Goal: Obtain resource: Download file/media

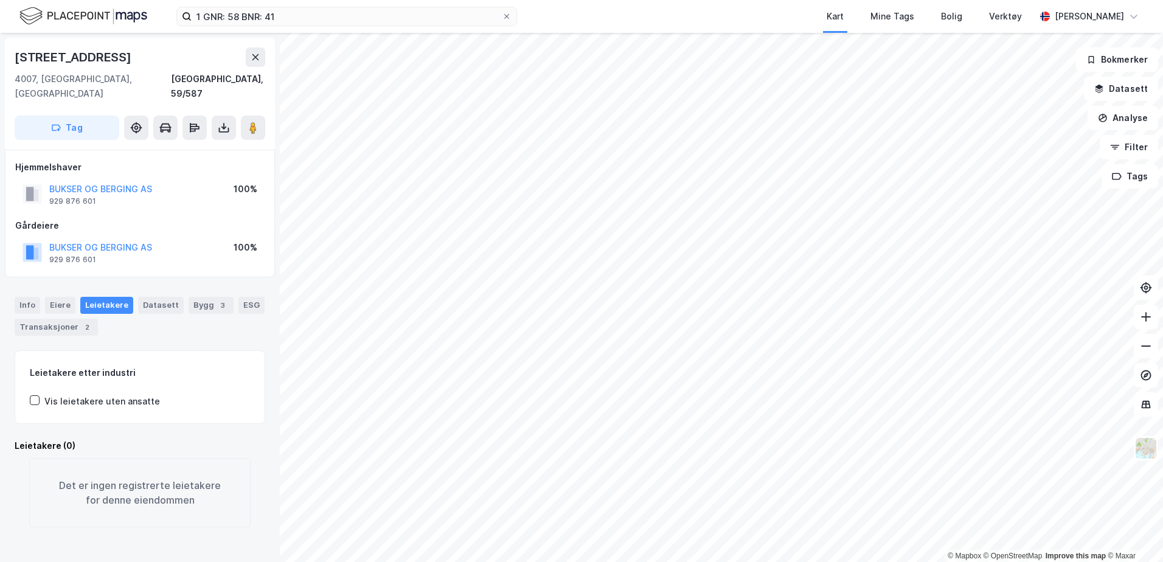
drag, startPoint x: 87, startPoint y: 215, endPoint x: 89, endPoint y: 208, distance: 6.9
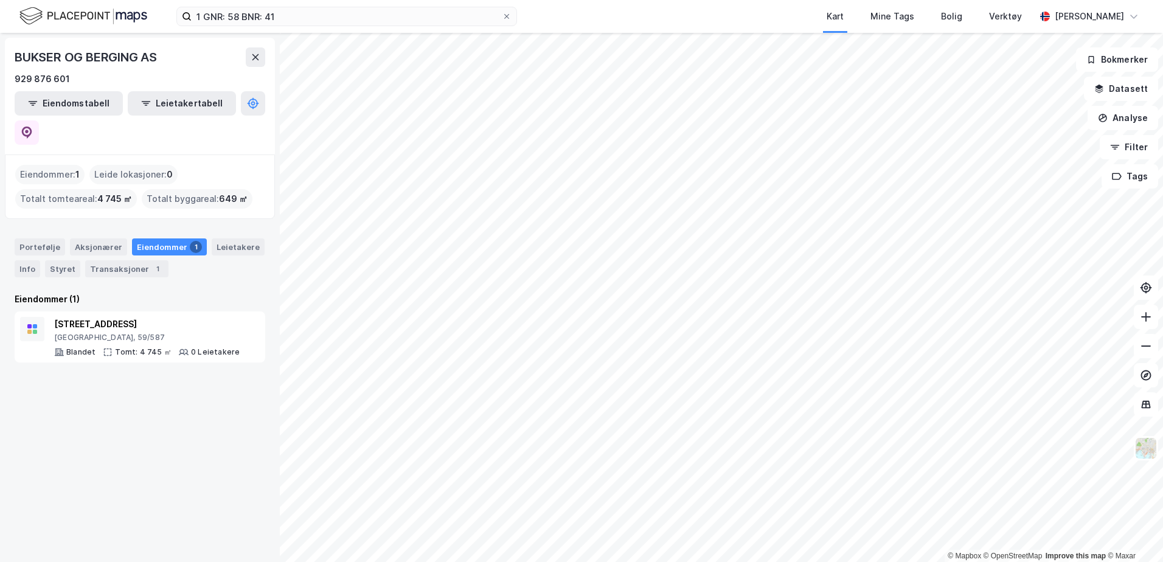
drag, startPoint x: 160, startPoint y: 204, endPoint x: 166, endPoint y: 198, distance: 9.0
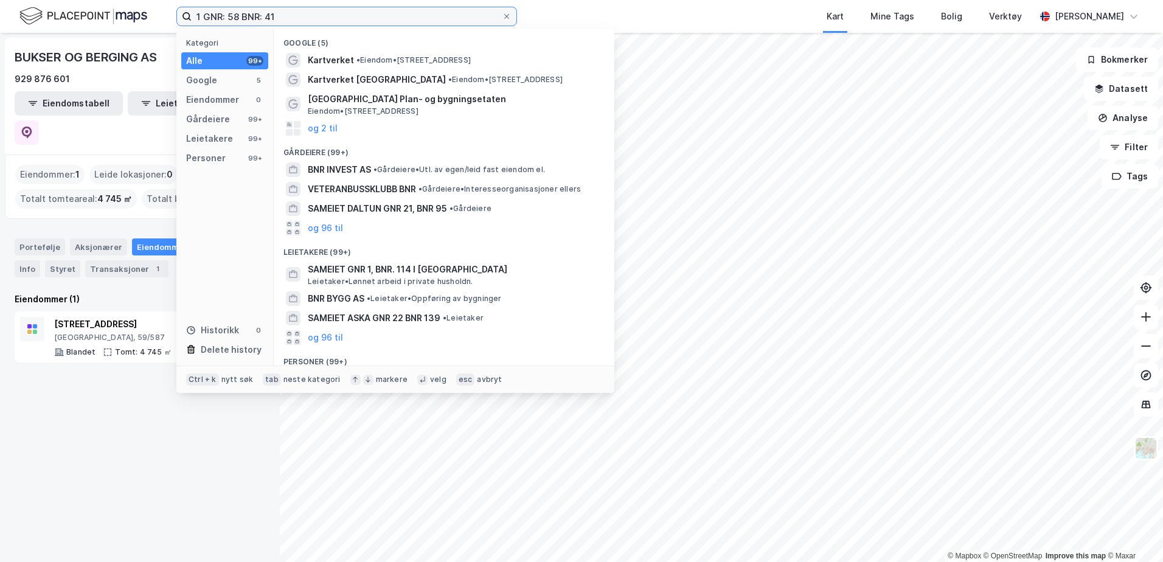
click at [286, 13] on input "1 GNR: 58 BNR: 41" at bounding box center [347, 16] width 310 height 18
drag, startPoint x: 330, startPoint y: 22, endPoint x: -2, endPoint y: -10, distance: 334.2
click at [0, 0] on html "1 GNR: 58 BNR: 41 Kategori Alle 99+ Google 5 Eiendommer 0 Gårdeiere 99+ Leietak…" at bounding box center [581, 281] width 1163 height 562
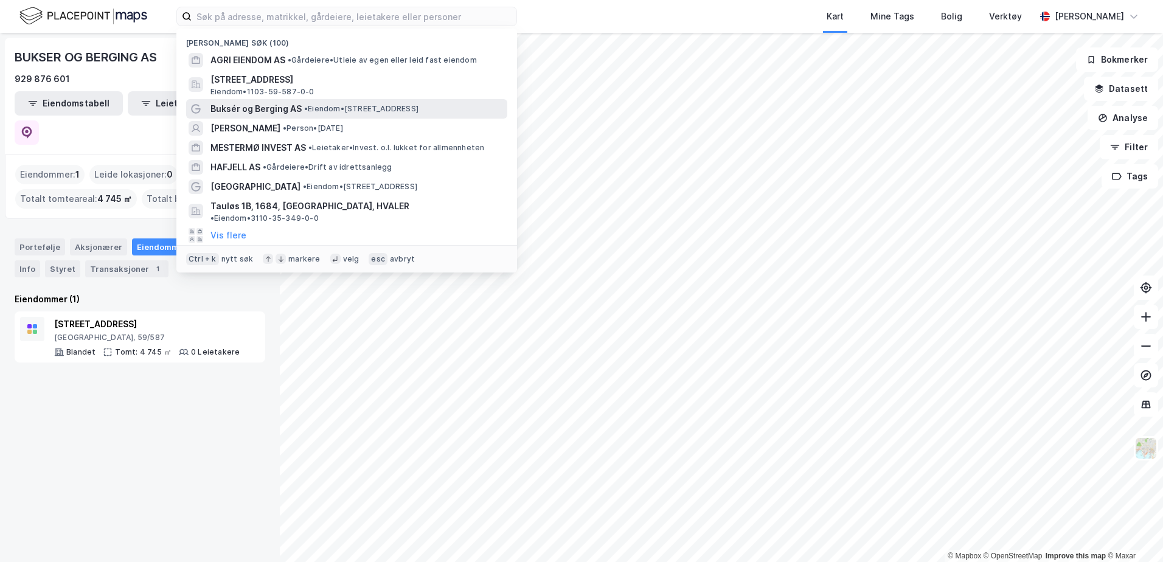
click at [290, 114] on span "Buksér og Berging AS" at bounding box center [255, 109] width 91 height 15
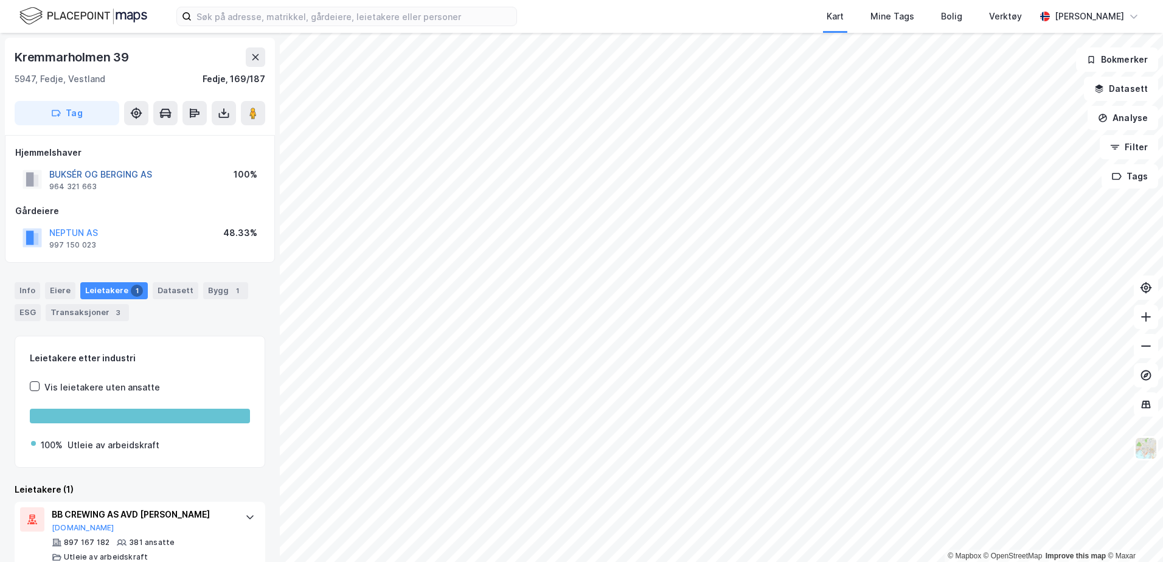
click at [0, 0] on button "BUKSÉR OG BERGING AS" at bounding box center [0, 0] width 0 height 0
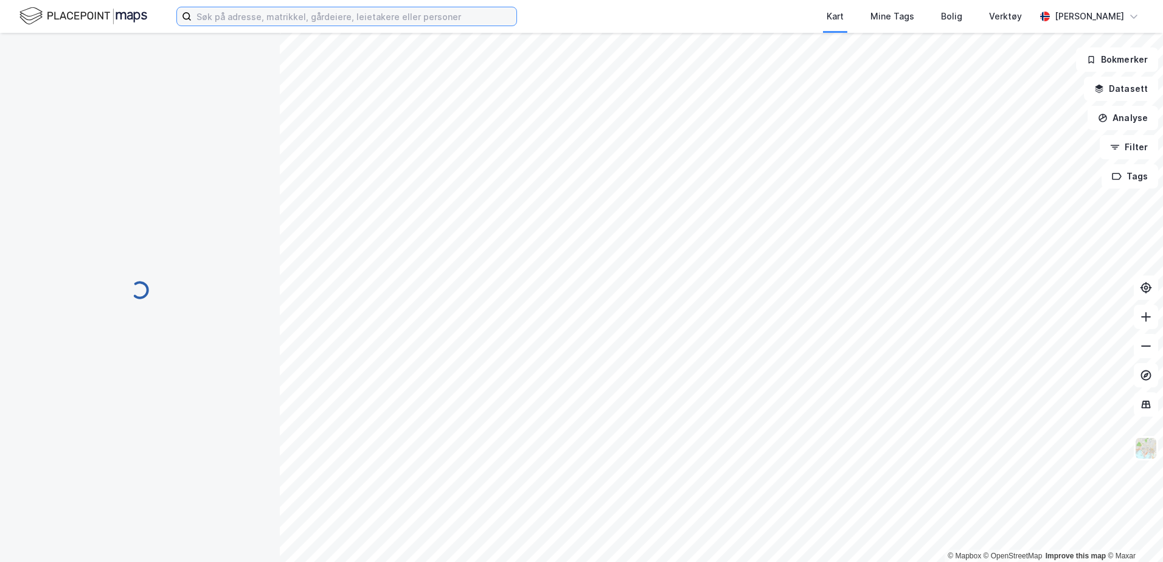
click at [281, 19] on input at bounding box center [354, 16] width 325 height 18
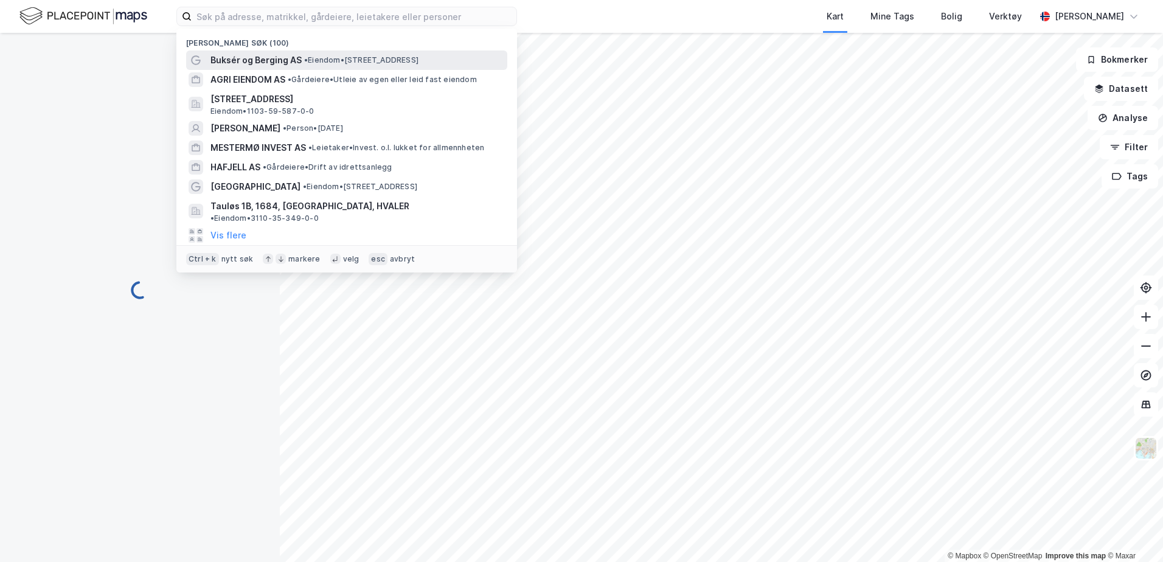
click at [260, 57] on span "Buksér og Berging AS" at bounding box center [255, 60] width 91 height 15
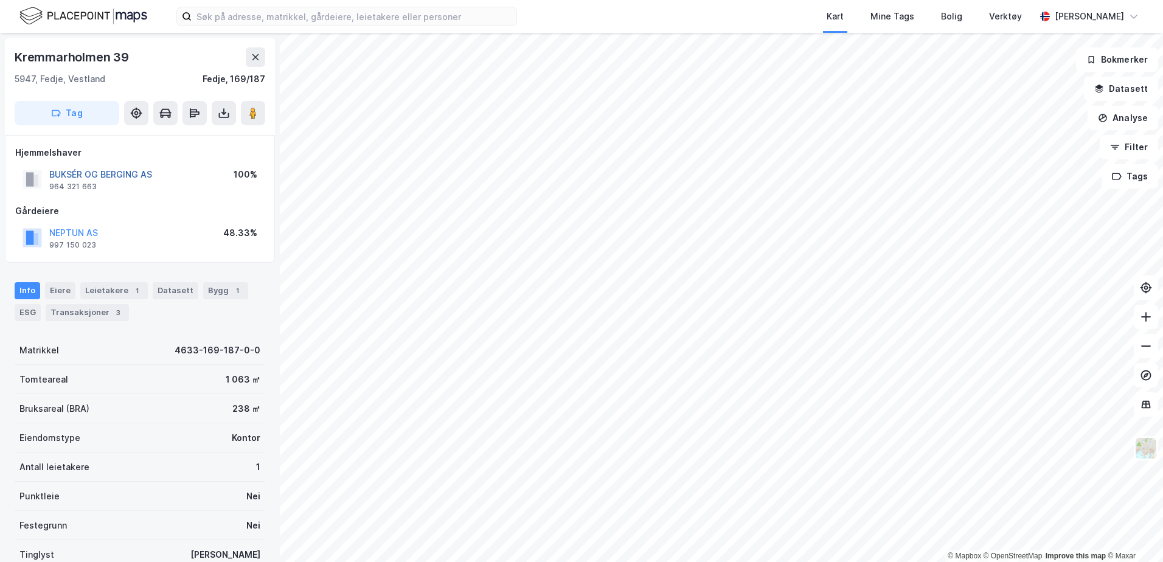
click at [0, 0] on button "BUKSÉR OG BERGING AS" at bounding box center [0, 0] width 0 height 0
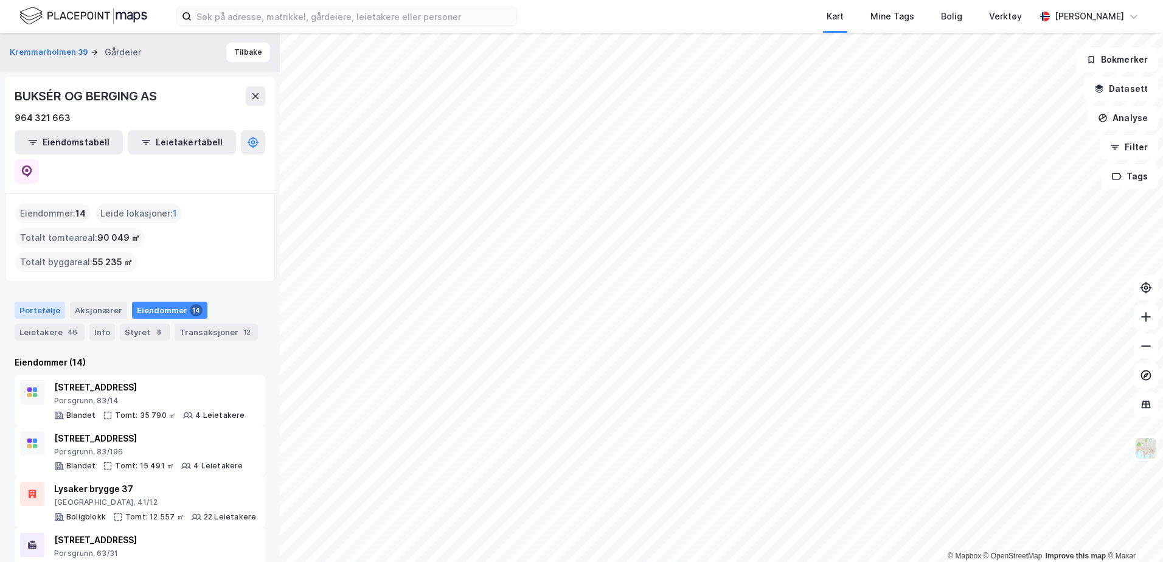
click at [43, 302] on div "Portefølje" at bounding box center [40, 310] width 50 height 17
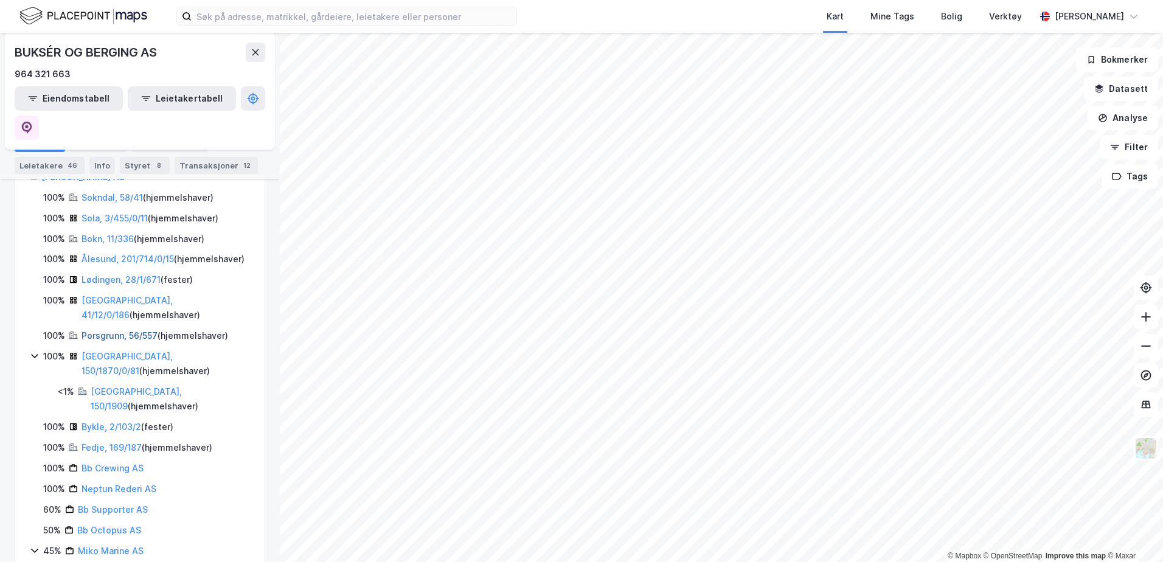
scroll to position [182, 0]
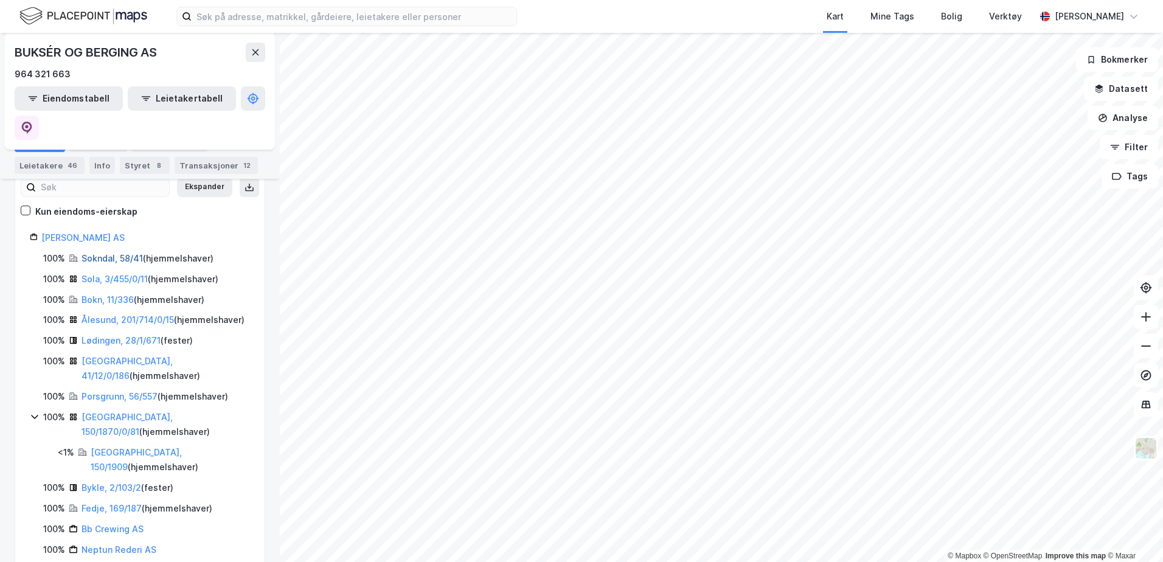
click at [101, 253] on link "Sokndal, 58/41" at bounding box center [111, 258] width 61 height 10
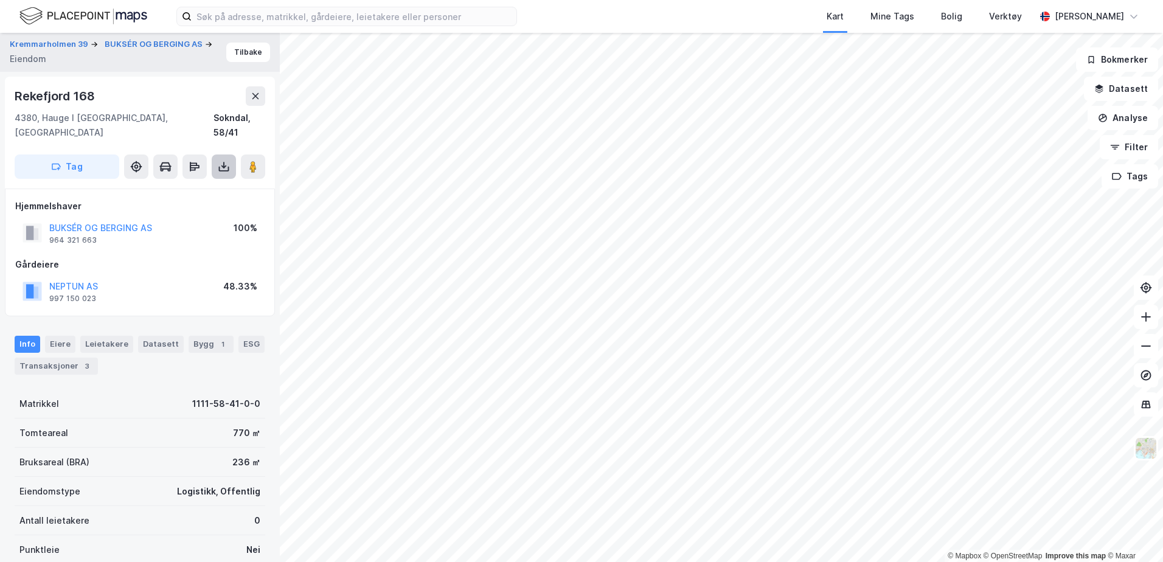
click at [229, 154] on button at bounding box center [224, 166] width 24 height 24
click at [183, 186] on div "Last ned grunnbok" at bounding box center [163, 191] width 71 height 10
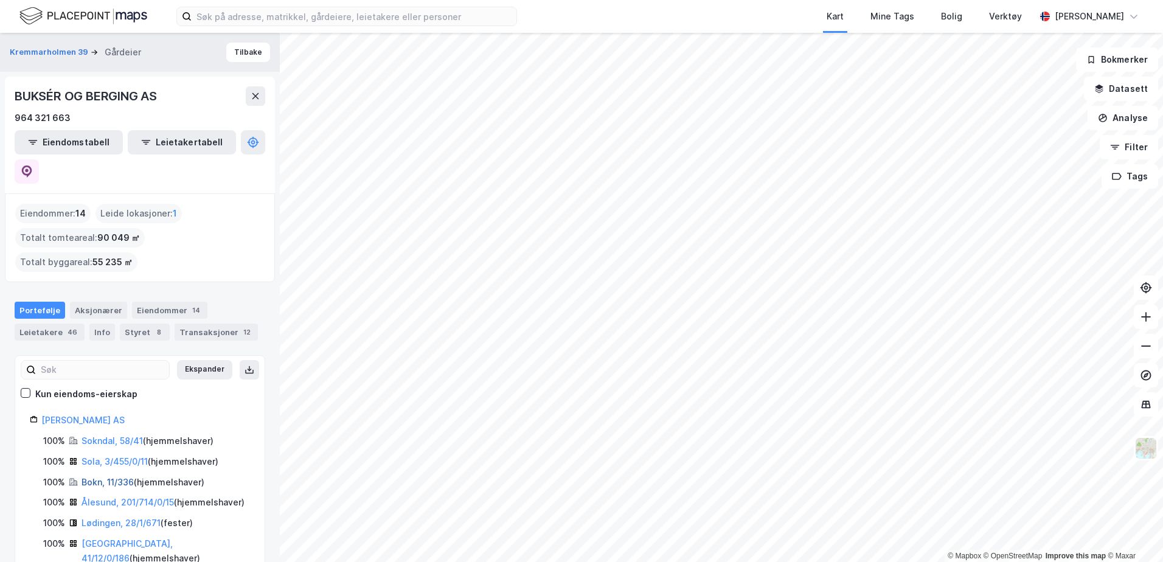
click at [99, 477] on link "Bokn, 11/336" at bounding box center [107, 482] width 52 height 10
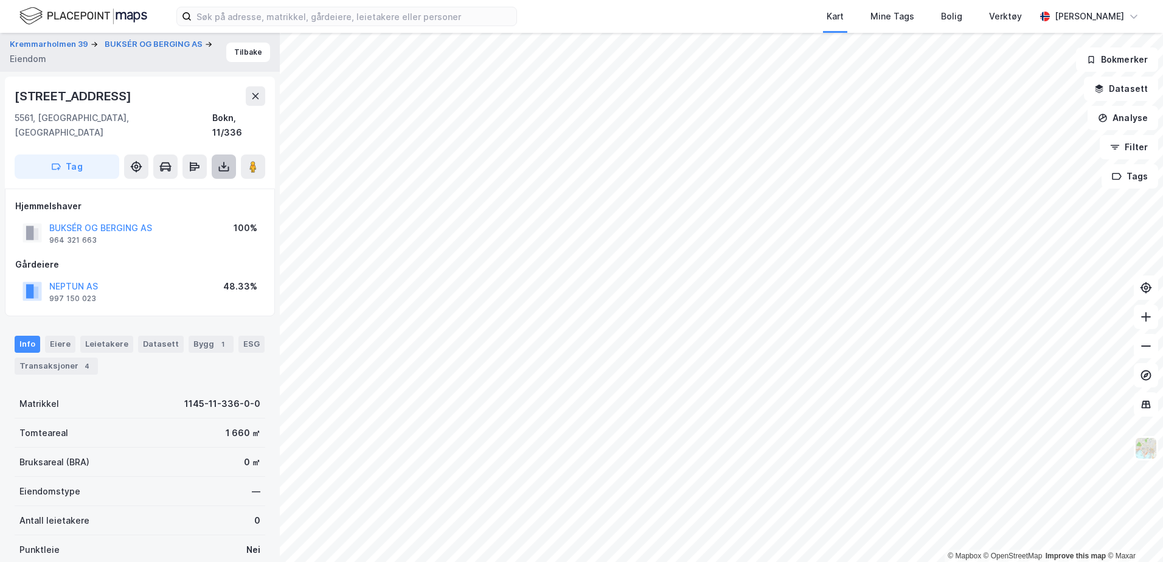
click at [221, 161] on icon at bounding box center [224, 167] width 12 height 12
click at [172, 186] on div "Last ned grunnbok" at bounding box center [163, 191] width 71 height 10
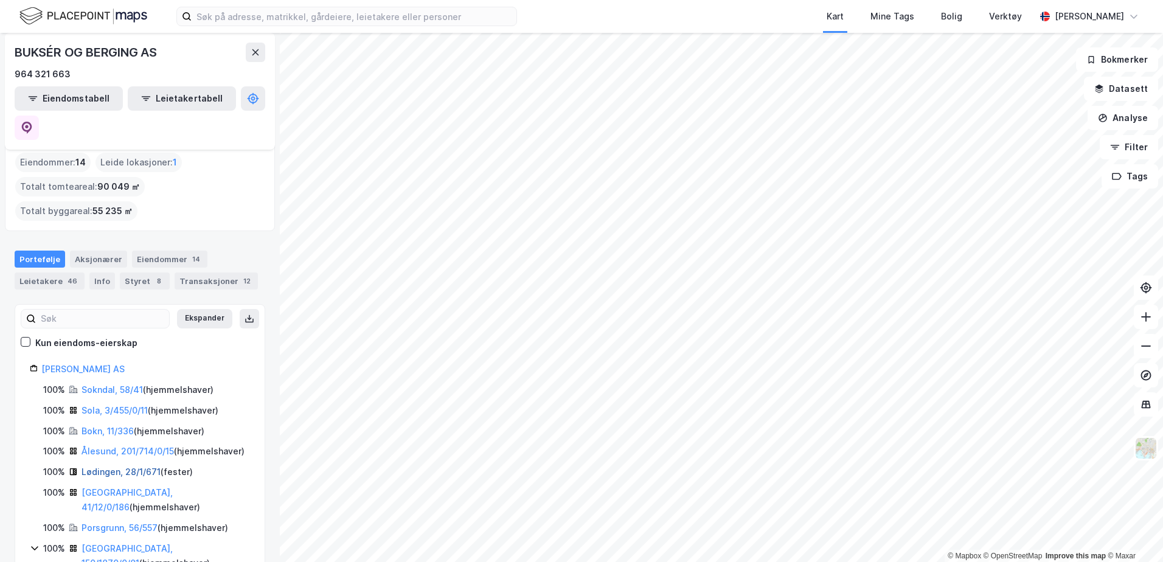
scroll to position [122, 0]
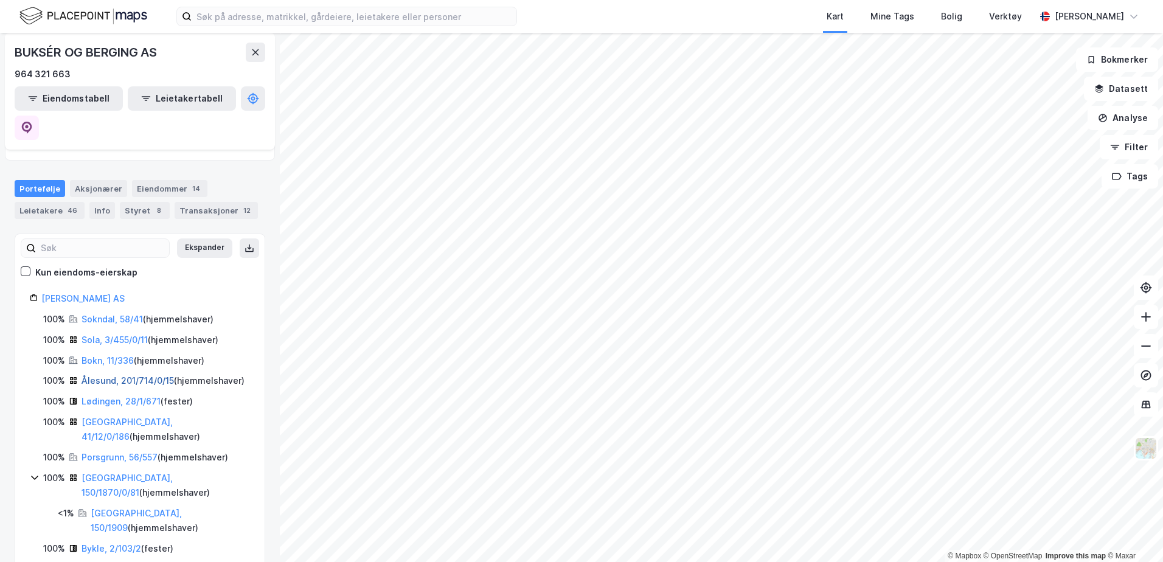
click at [111, 375] on link "Ålesund, 201/714/0/15" at bounding box center [127, 380] width 92 height 10
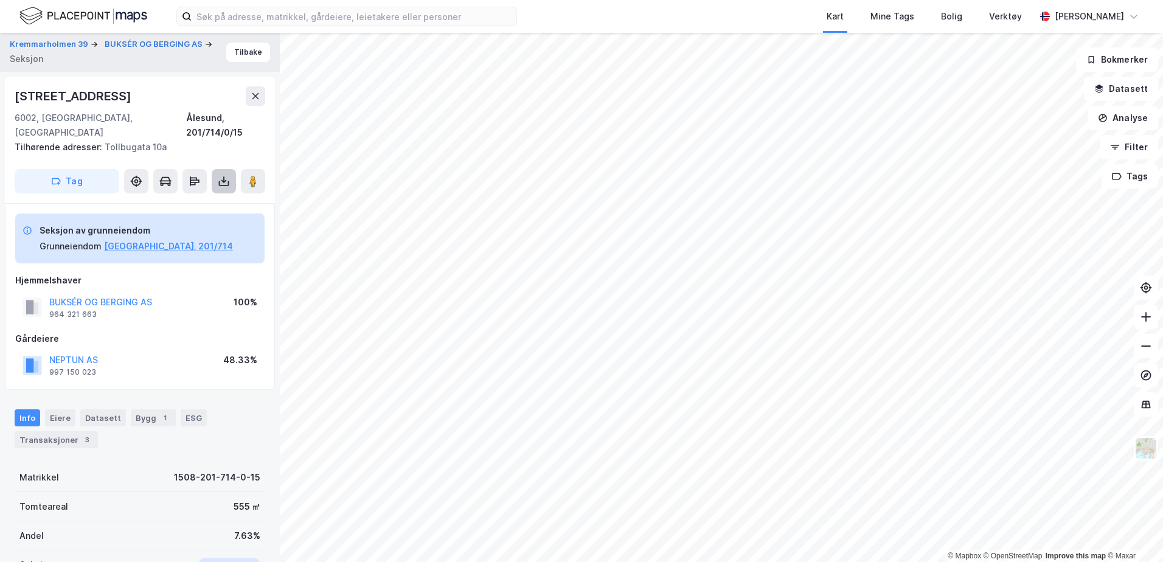
click at [214, 169] on button at bounding box center [224, 181] width 24 height 24
click at [186, 197] on div "Last ned grunnbok" at bounding box center [171, 205] width 130 height 19
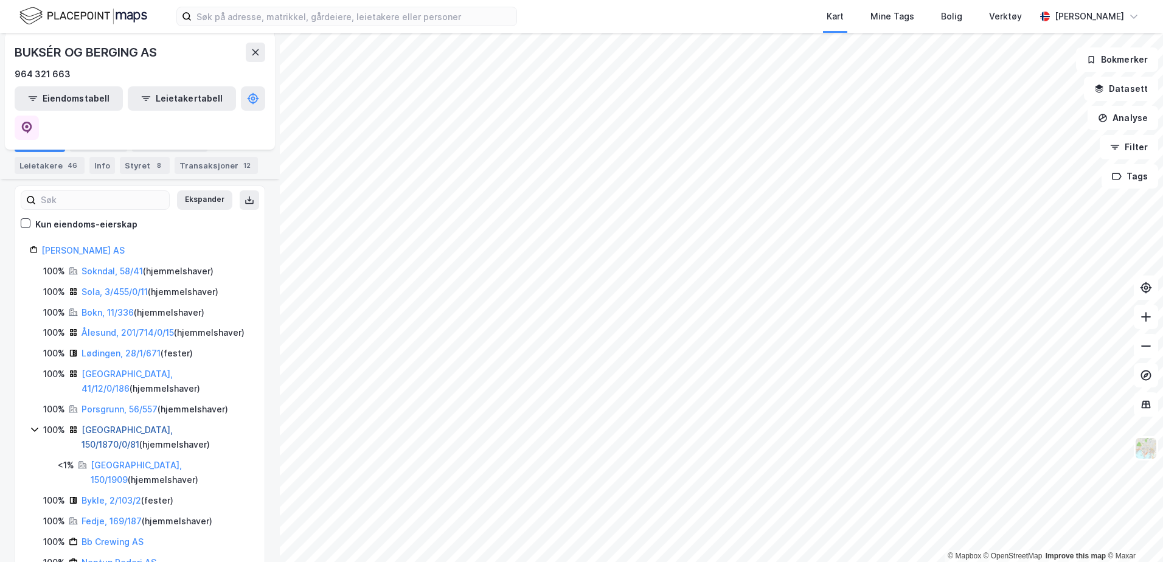
scroll to position [182, 0]
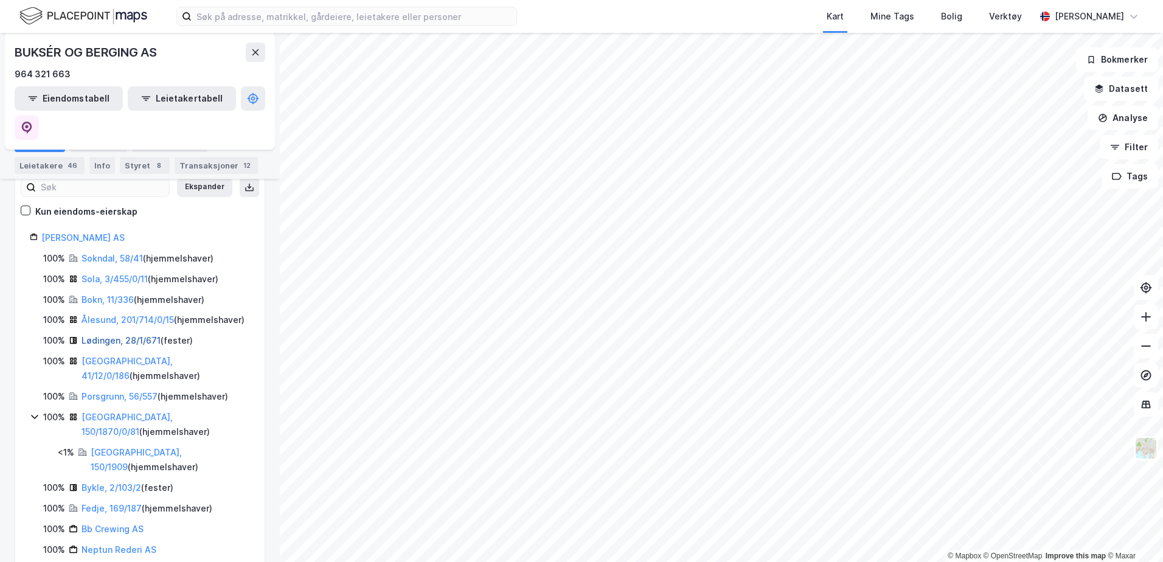
click at [106, 335] on link "Lødingen, 28/1/671" at bounding box center [120, 340] width 79 height 10
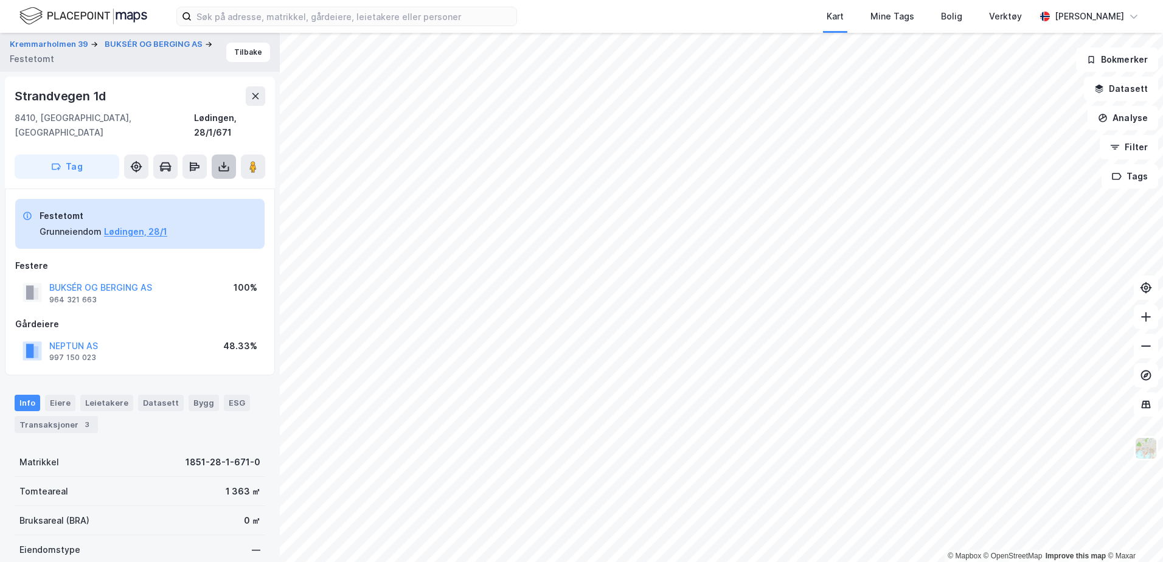
click at [216, 154] on button at bounding box center [224, 166] width 24 height 24
click at [189, 186] on div "Last ned grunnbok" at bounding box center [163, 191] width 71 height 10
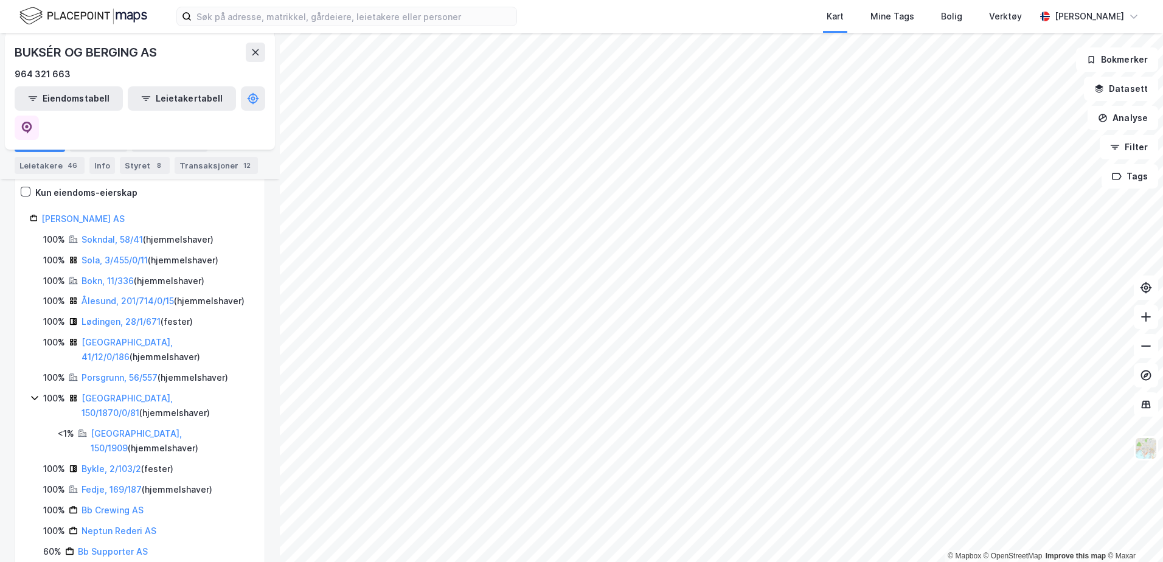
scroll to position [182, 0]
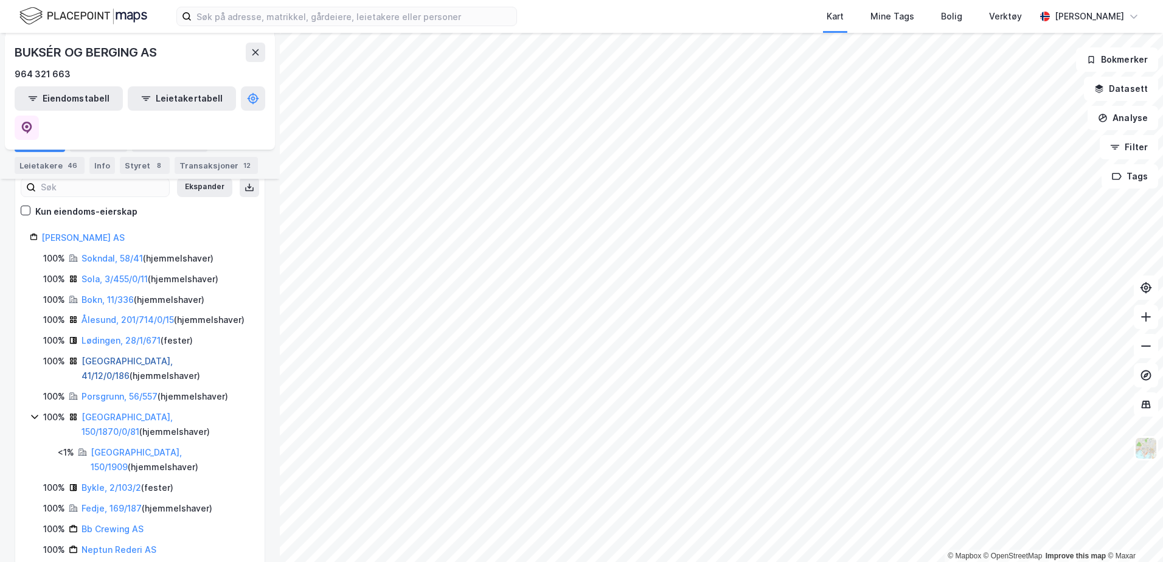
click at [122, 356] on link "[GEOGRAPHIC_DATA], 41/12/0/186" at bounding box center [126, 368] width 91 height 25
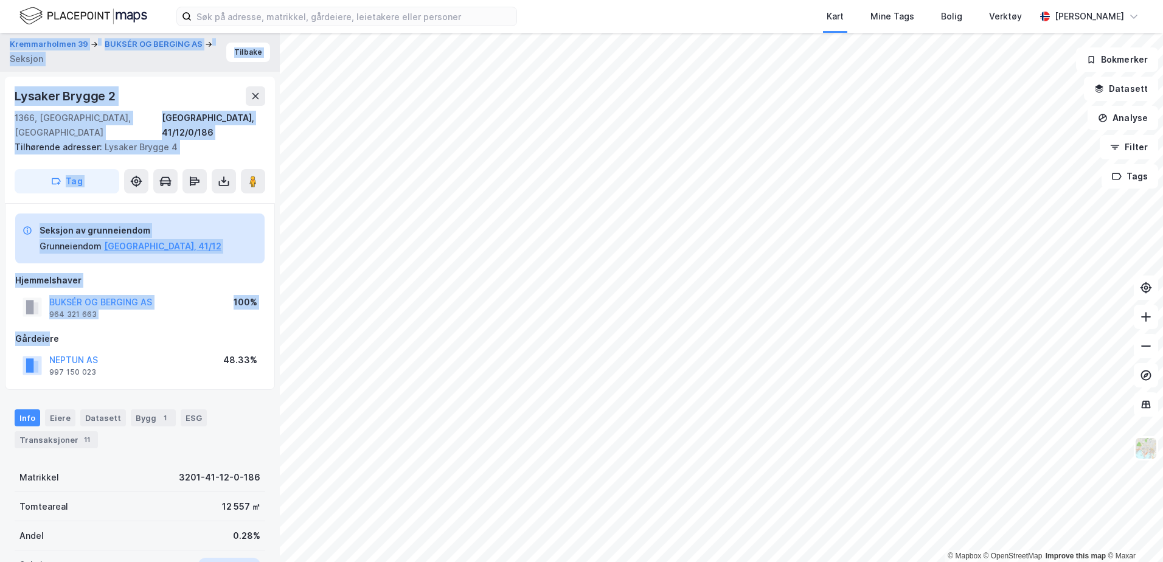
drag, startPoint x: 26, startPoint y: 325, endPoint x: -2, endPoint y: 325, distance: 28.0
click at [0, 325] on html "Kart Mine Tags Bolig Verktøy [PERSON_NAME] © Mapbox © OpenStreetMap Improve thi…" at bounding box center [581, 281] width 1163 height 562
click at [12, 322] on div "Seksjon av grunneiendom Grunneiendom [GEOGRAPHIC_DATA], 41/12 Hjemmelshaver BUK…" at bounding box center [140, 296] width 270 height 187
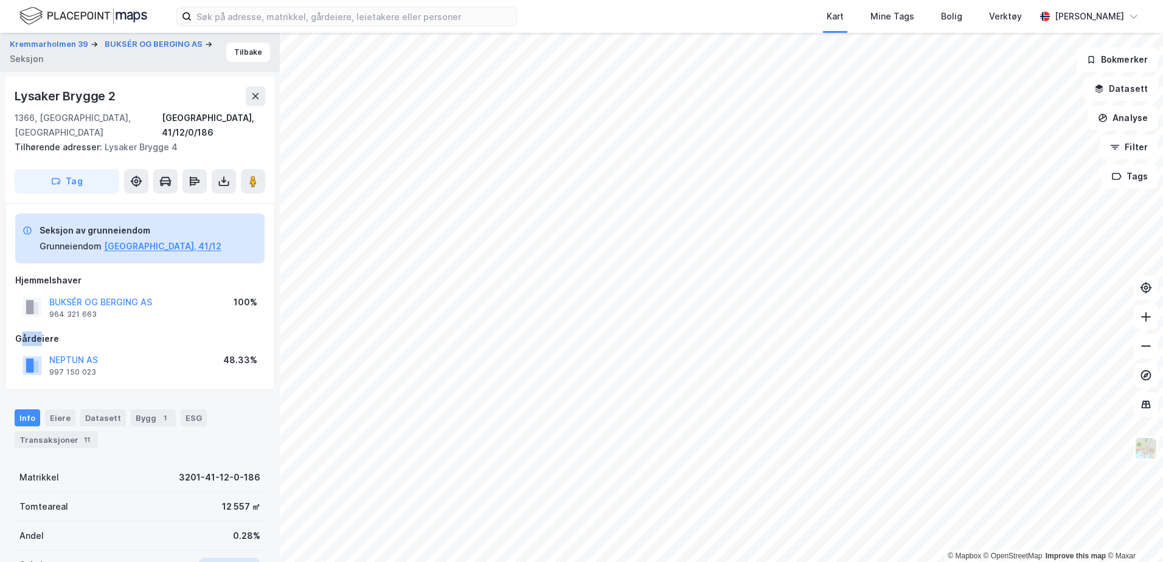
drag, startPoint x: 19, startPoint y: 322, endPoint x: 41, endPoint y: 322, distance: 21.9
click at [41, 331] on div "Gårdeiere" at bounding box center [139, 338] width 249 height 15
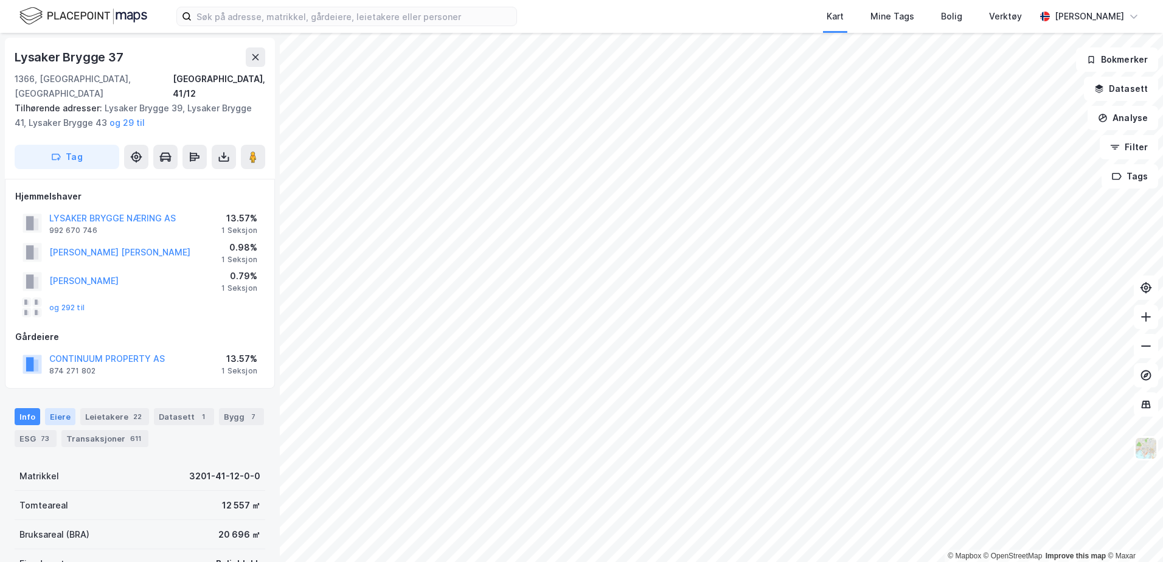
click at [63, 408] on div "Eiere" at bounding box center [60, 416] width 30 height 17
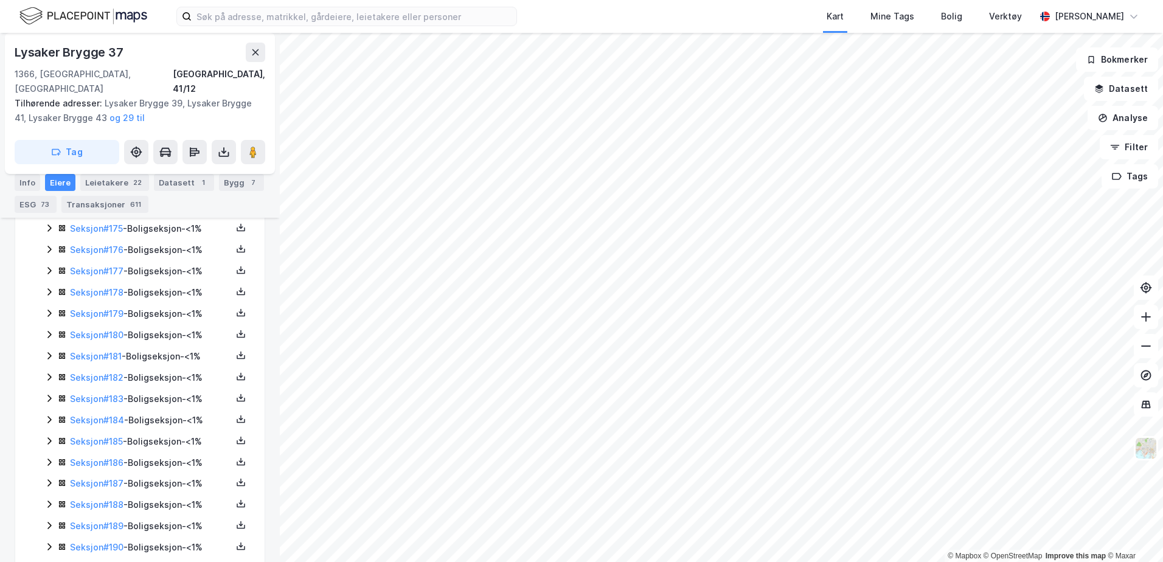
scroll to position [4013, 0]
click at [54, 452] on div "Seksjon # 186 - Boligseksjon - <1%" at bounding box center [147, 459] width 206 height 15
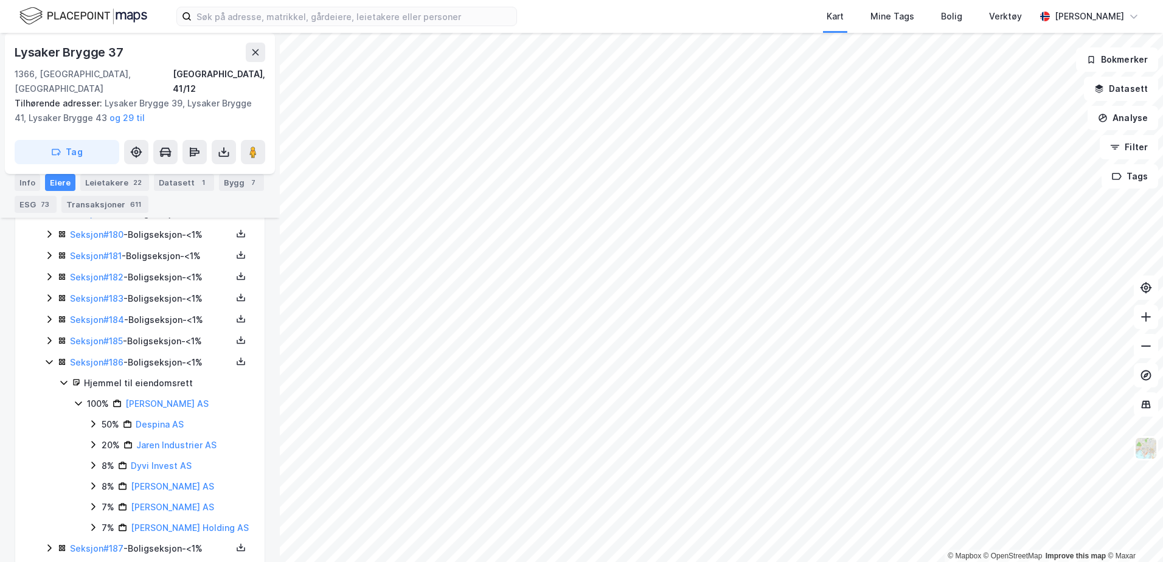
scroll to position [4135, 0]
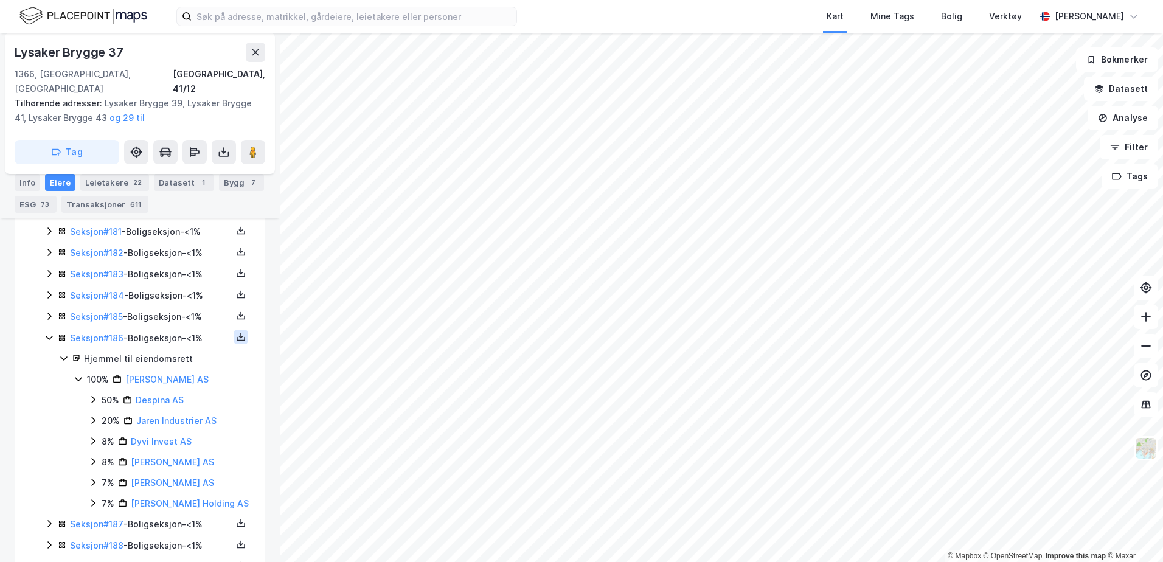
click at [236, 332] on icon at bounding box center [241, 337] width 10 height 10
click at [161, 293] on div "Grunnbok" at bounding box center [167, 300] width 41 height 15
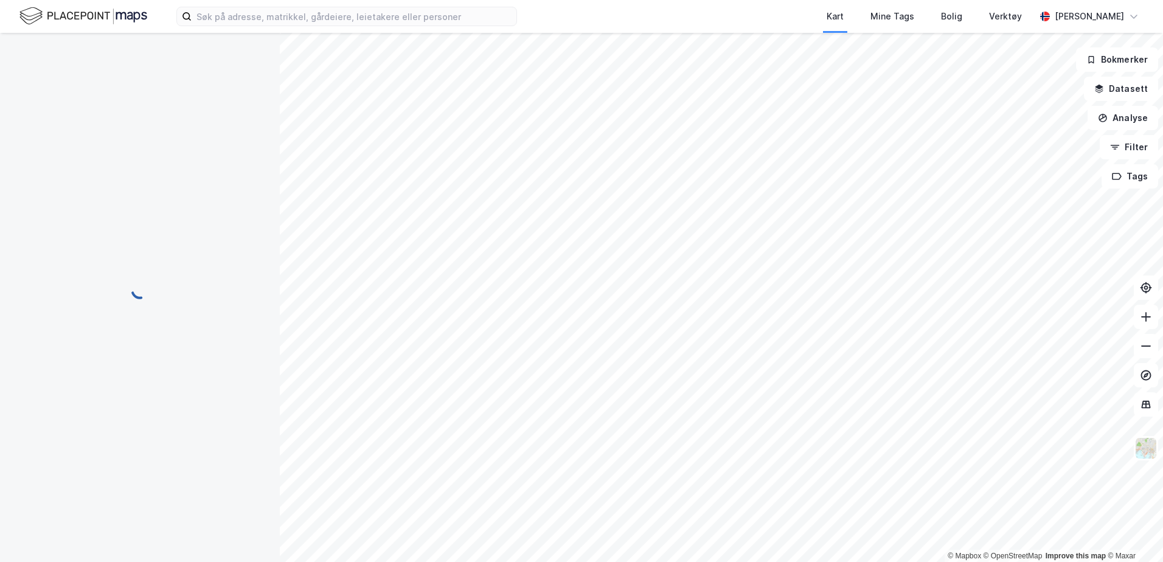
scroll to position [39, 0]
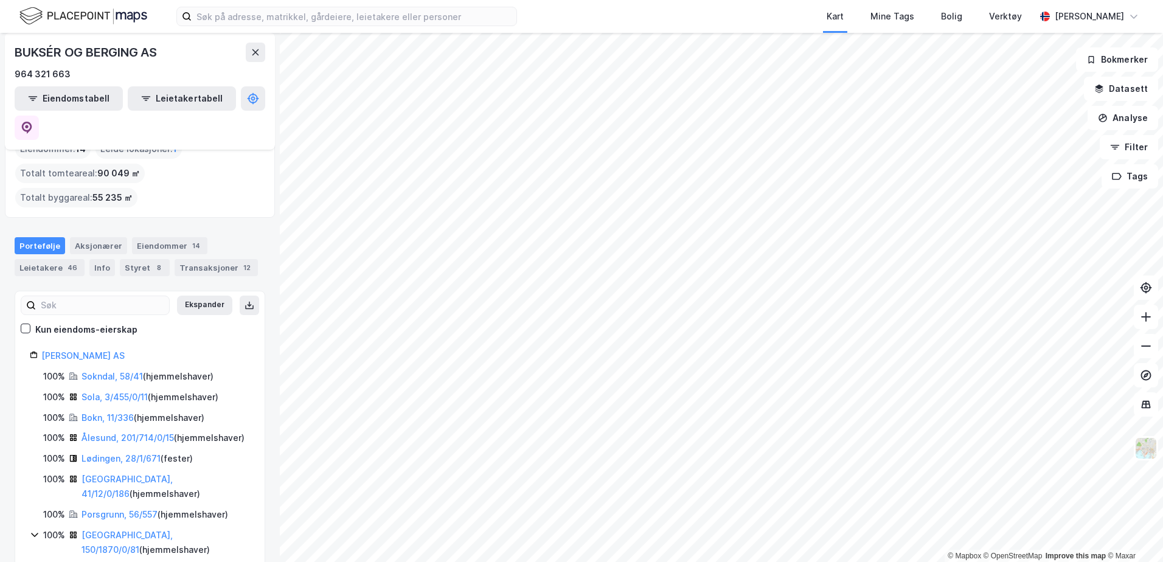
scroll to position [243, 0]
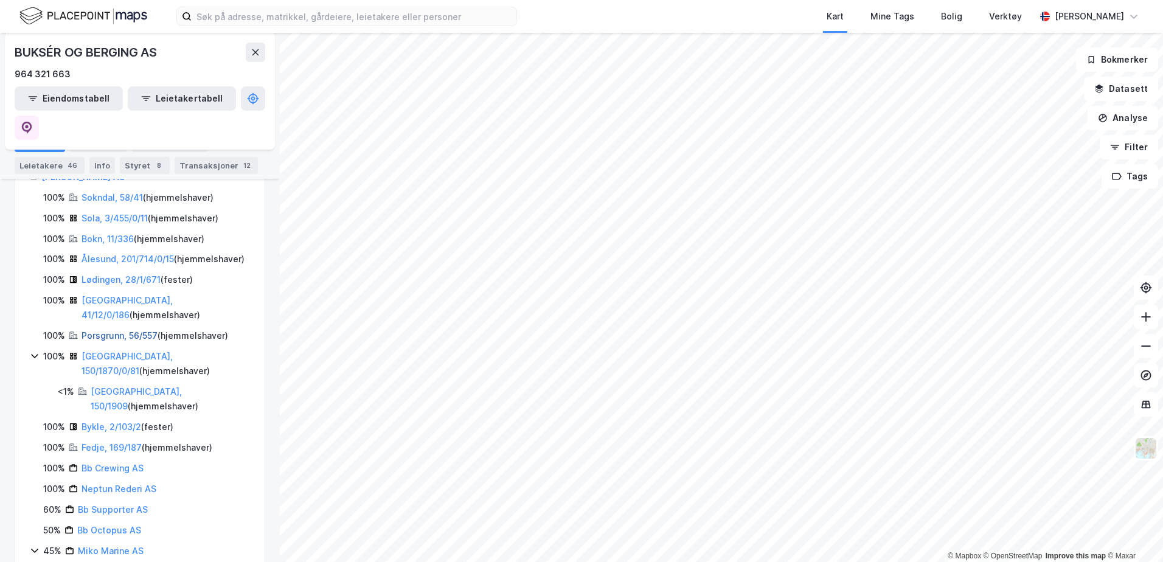
click at [130, 330] on link "Porsgrunn, 56/557" at bounding box center [119, 335] width 76 height 10
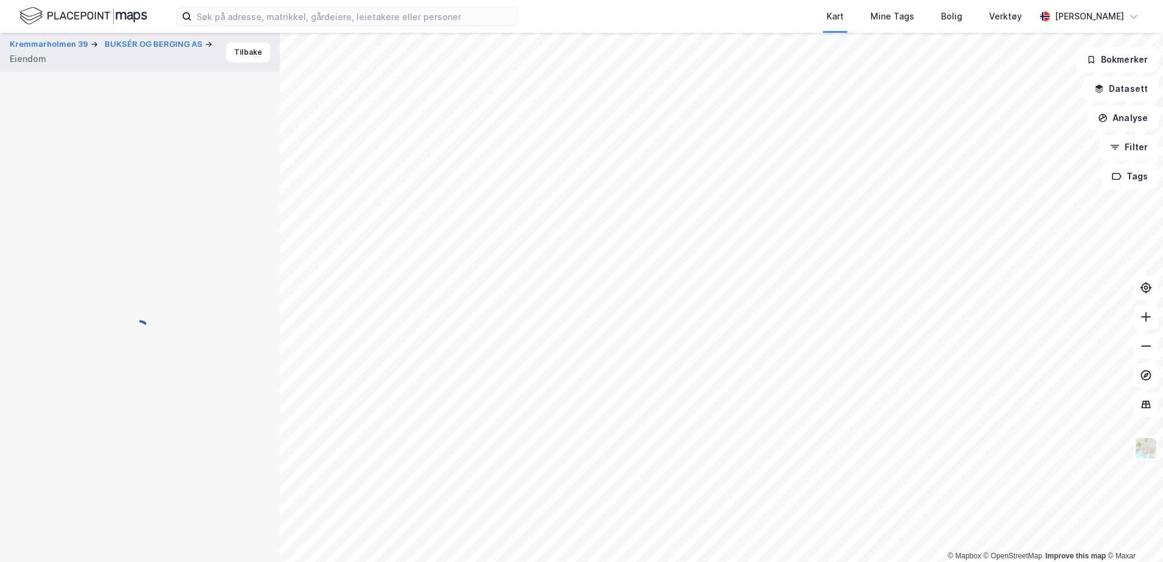
scroll to position [39, 0]
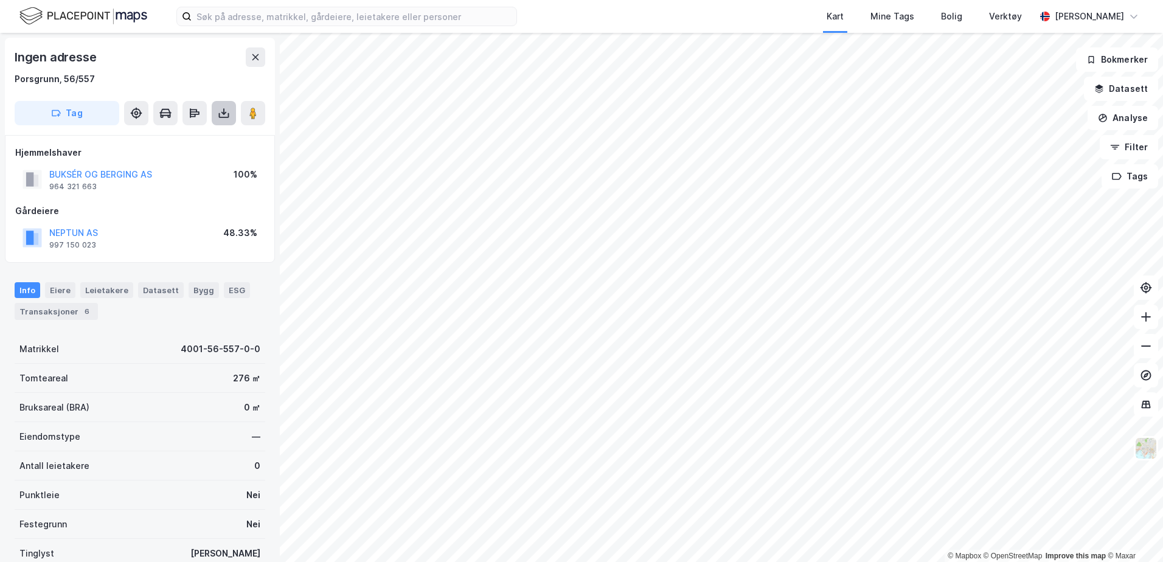
click at [226, 102] on button at bounding box center [224, 113] width 24 height 24
click at [185, 131] on div "Last ned grunnbok" at bounding box center [171, 137] width 130 height 19
click at [0, 0] on button "BUKSÉR OG BERGING AS" at bounding box center [0, 0] width 0 height 0
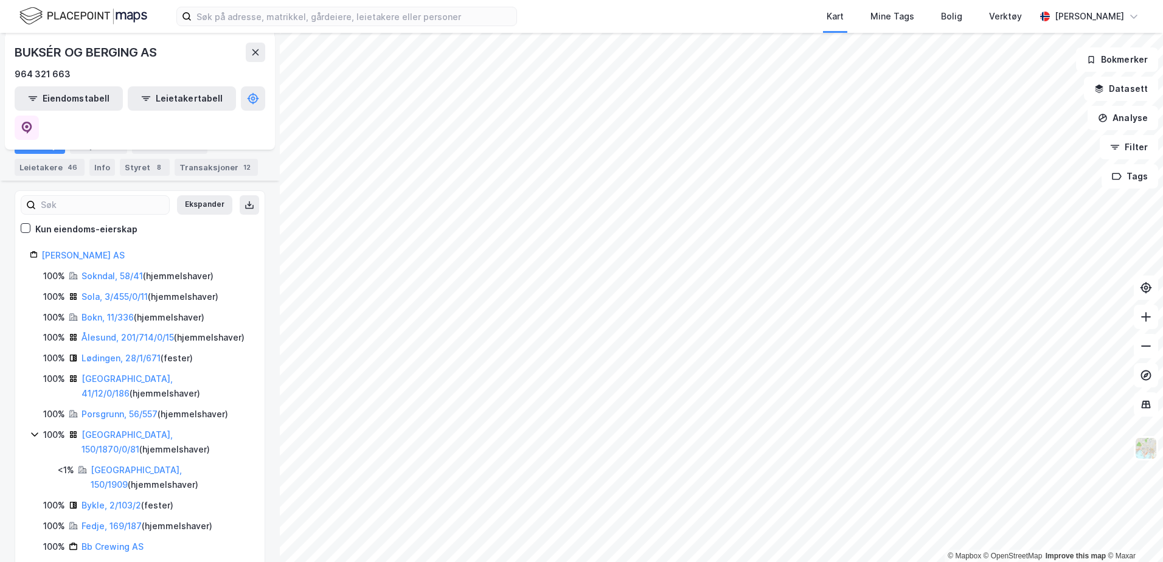
scroll to position [182, 0]
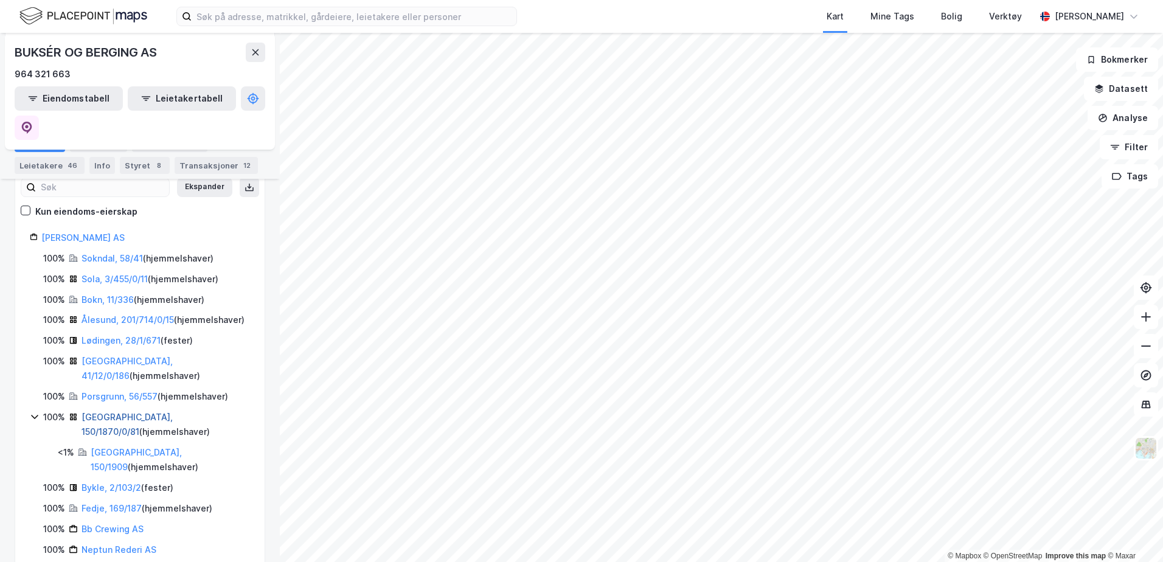
click at [107, 412] on link "[GEOGRAPHIC_DATA], 150/1870/0/81" at bounding box center [126, 424] width 91 height 25
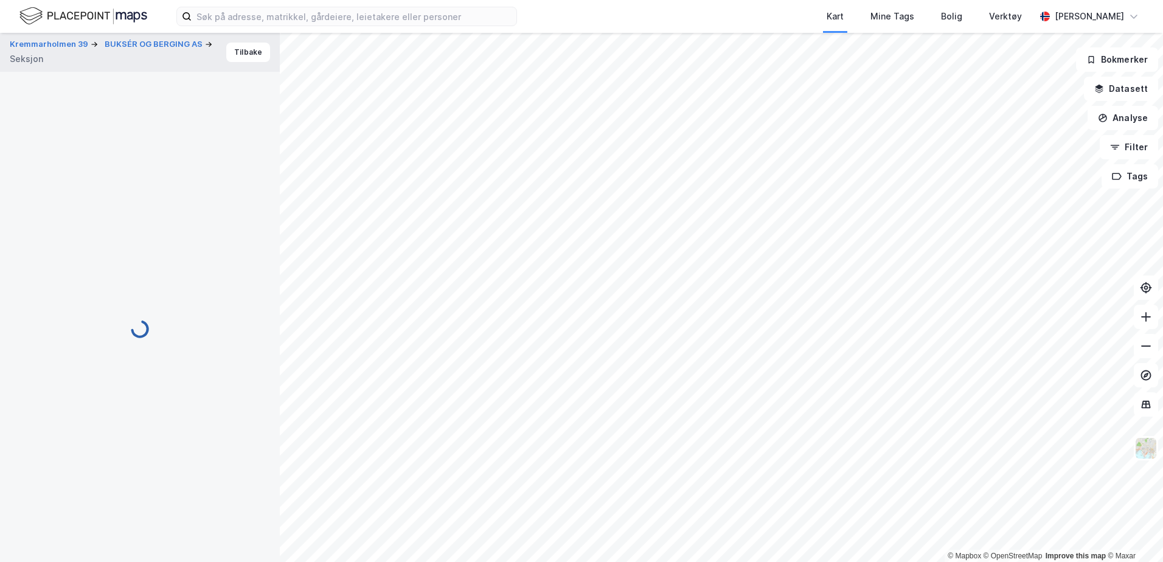
scroll to position [39, 0]
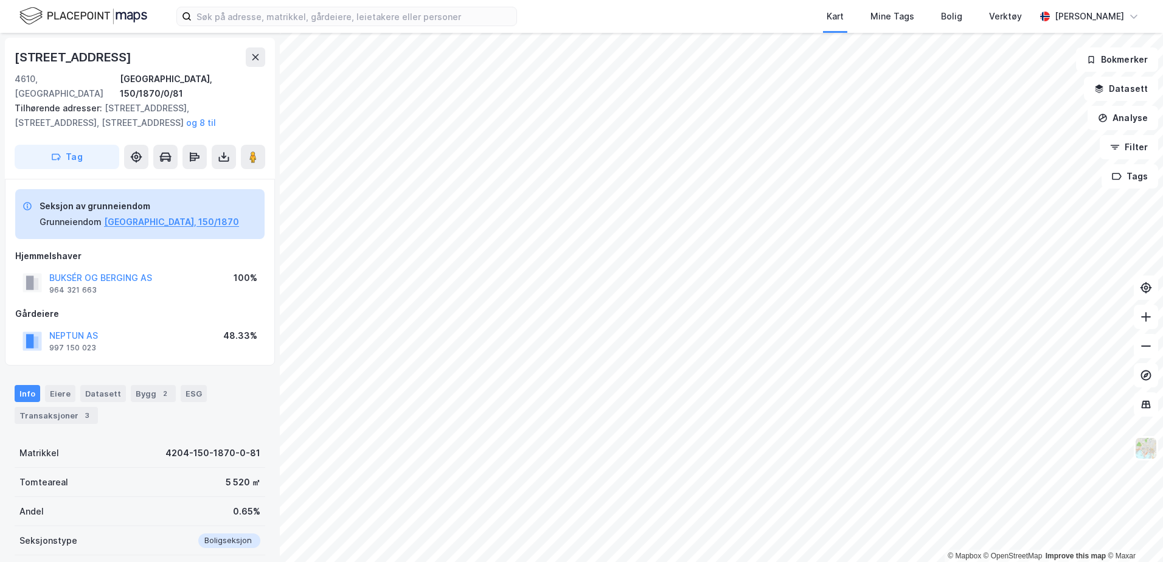
click at [60, 388] on div "Info Eiere Datasett Bygg 2 ESG Transaksjoner 3" at bounding box center [140, 404] width 251 height 39
click at [61, 385] on div "Eiere" at bounding box center [60, 393] width 30 height 17
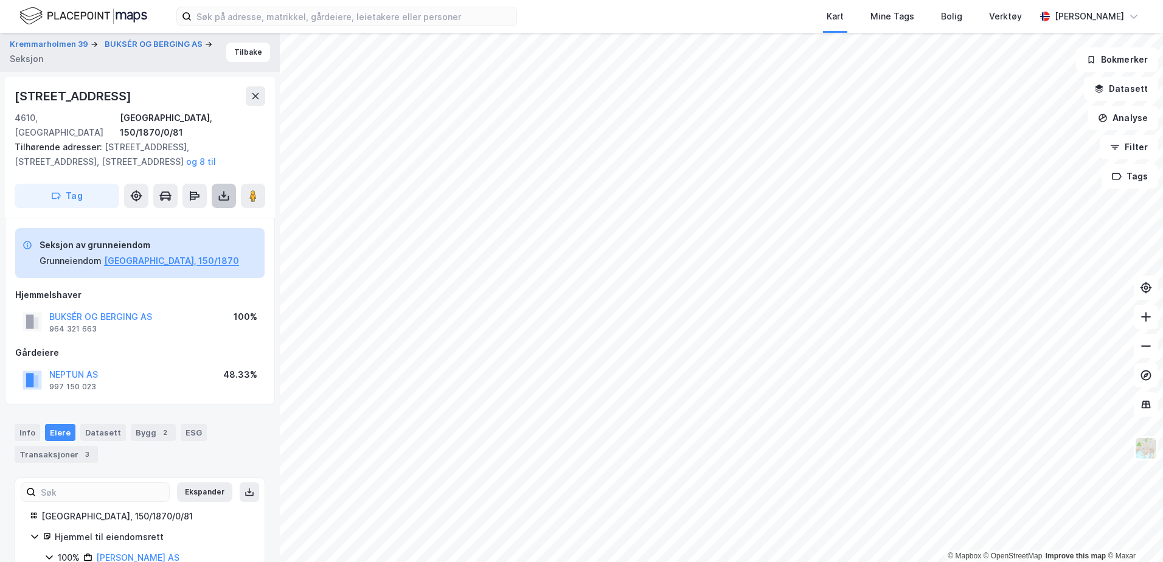
click at [224, 191] on icon at bounding box center [223, 194] width 1 height 7
click at [197, 215] on div "Last ned grunnbok" at bounding box center [163, 220] width 71 height 10
click at [92, 61] on div "Kremmarholmen 39 BUKSÉR OG BERGING AS Seksjon" at bounding box center [118, 51] width 216 height 27
click at [125, 42] on button "BUKSÉR OG BERGING AS" at bounding box center [155, 44] width 100 height 12
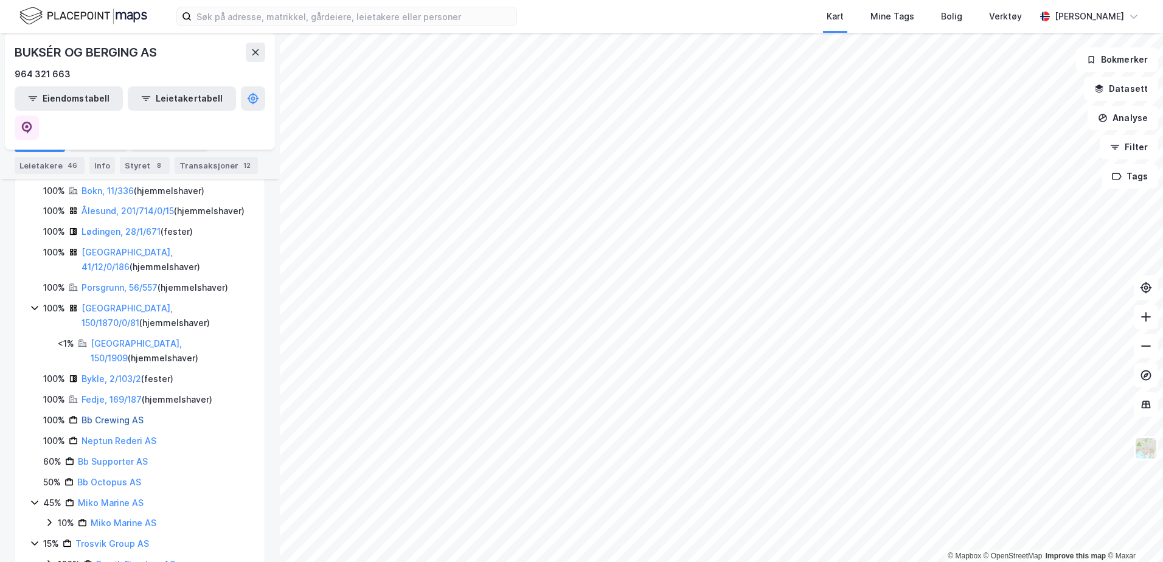
scroll to position [304, 0]
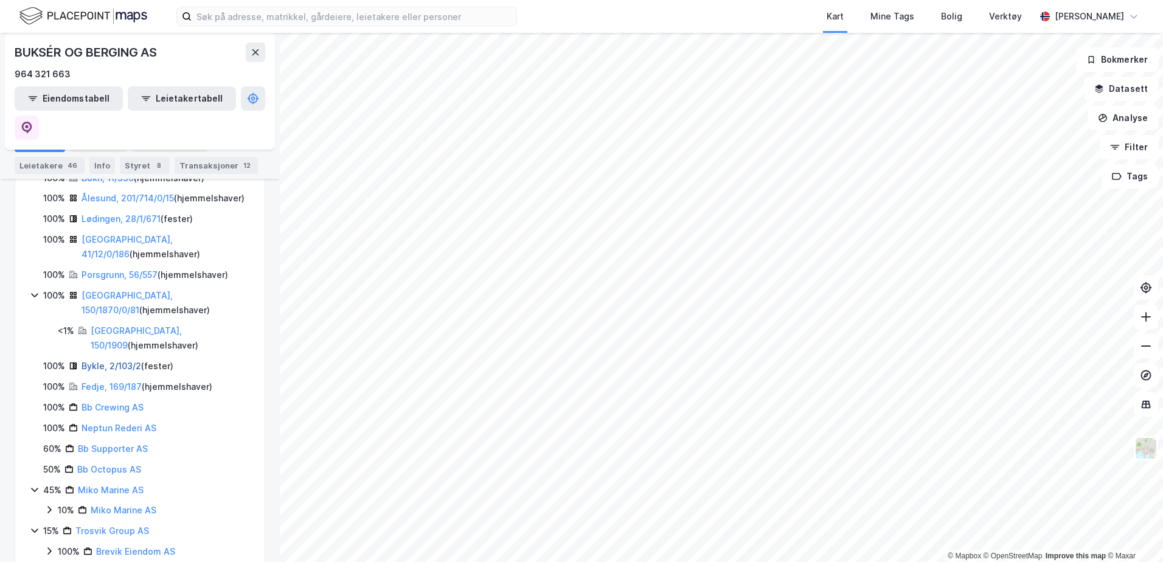
click at [125, 361] on link "Bykle, 2/103/2" at bounding box center [111, 366] width 60 height 10
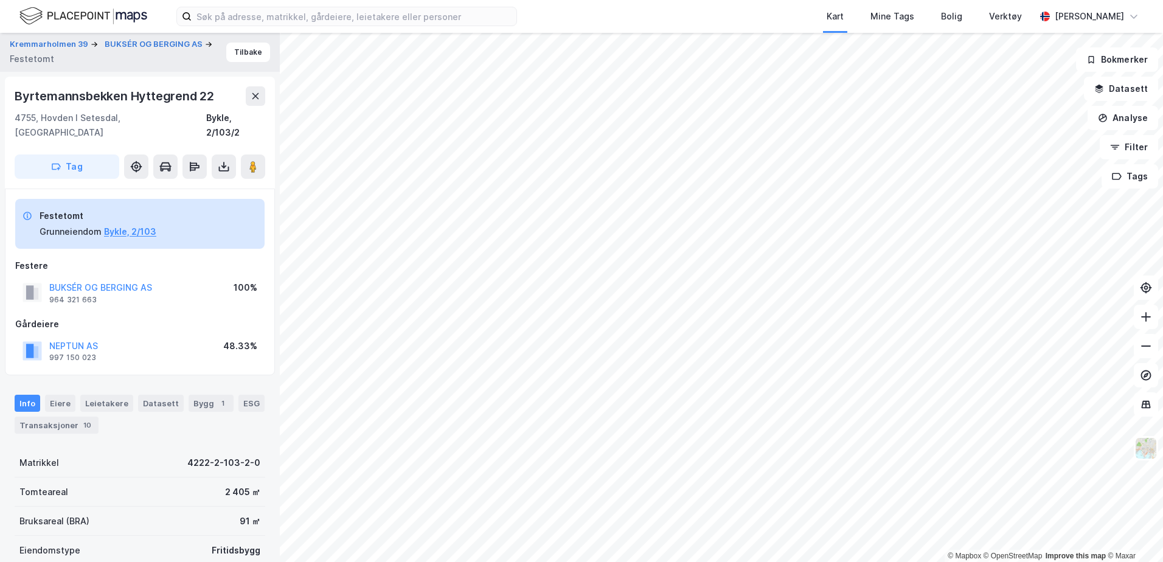
scroll to position [1, 0]
click at [227, 160] on icon at bounding box center [224, 166] width 12 height 12
click at [198, 181] on div "Last ned grunnbok" at bounding box center [171, 190] width 130 height 19
click at [224, 160] on icon at bounding box center [224, 166] width 12 height 12
click at [199, 185] on div "Last ned grunnbok" at bounding box center [163, 190] width 71 height 10
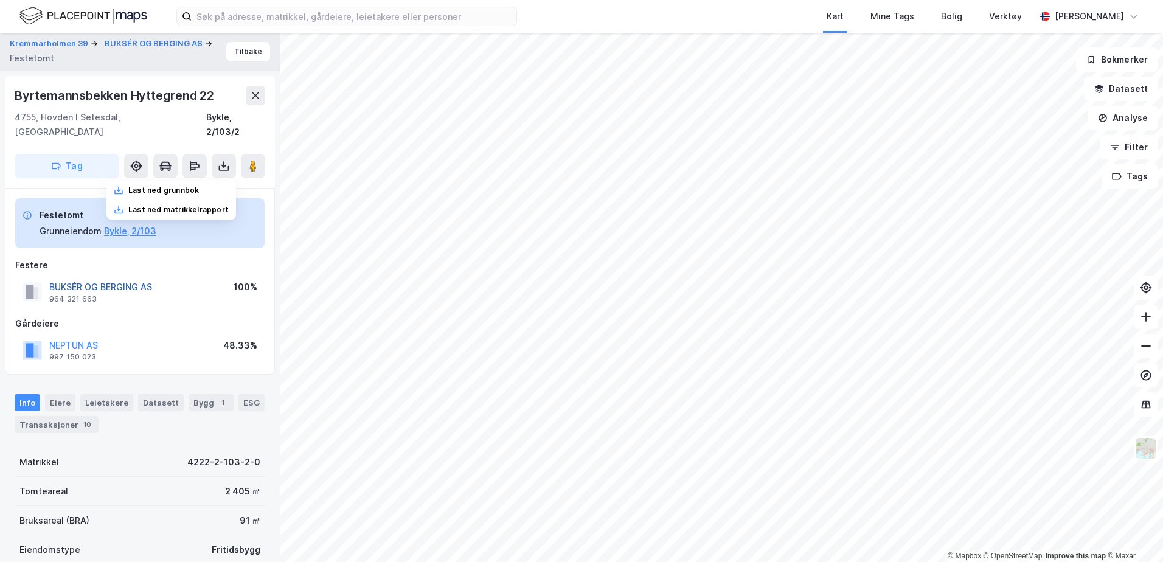
click at [0, 0] on button "BUKSÉR OG BERGING AS" at bounding box center [0, 0] width 0 height 0
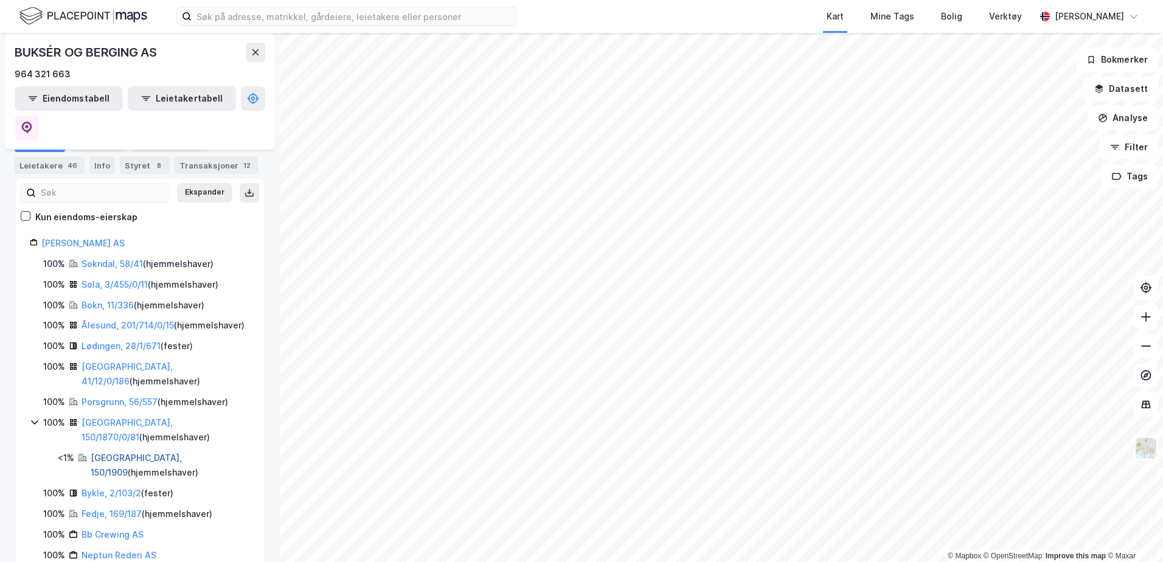
scroll to position [182, 0]
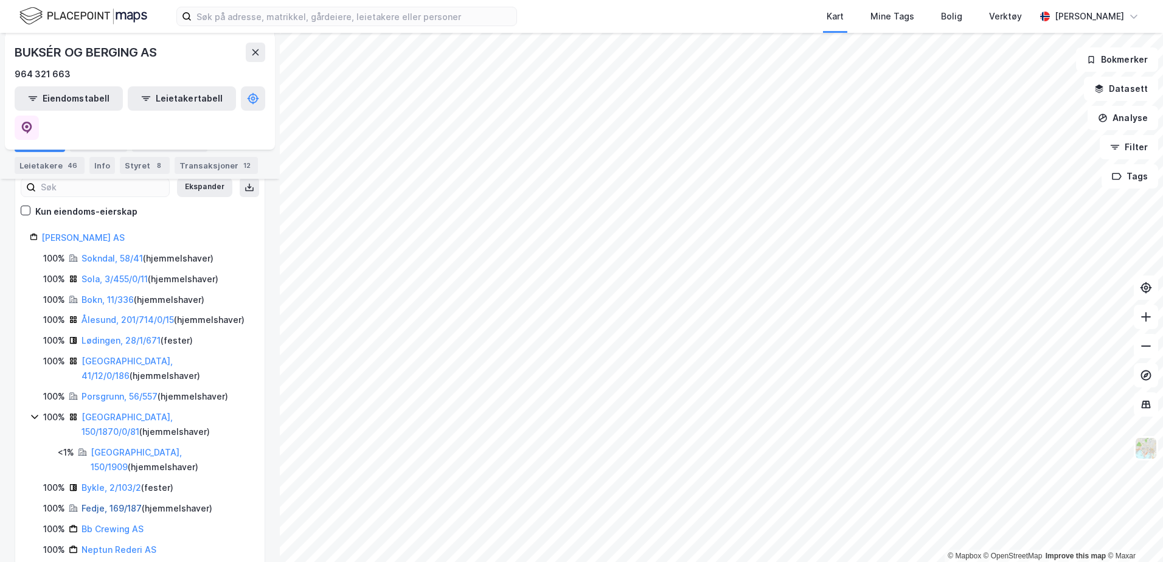
click at [117, 503] on link "Fedje, 169/187" at bounding box center [111, 508] width 60 height 10
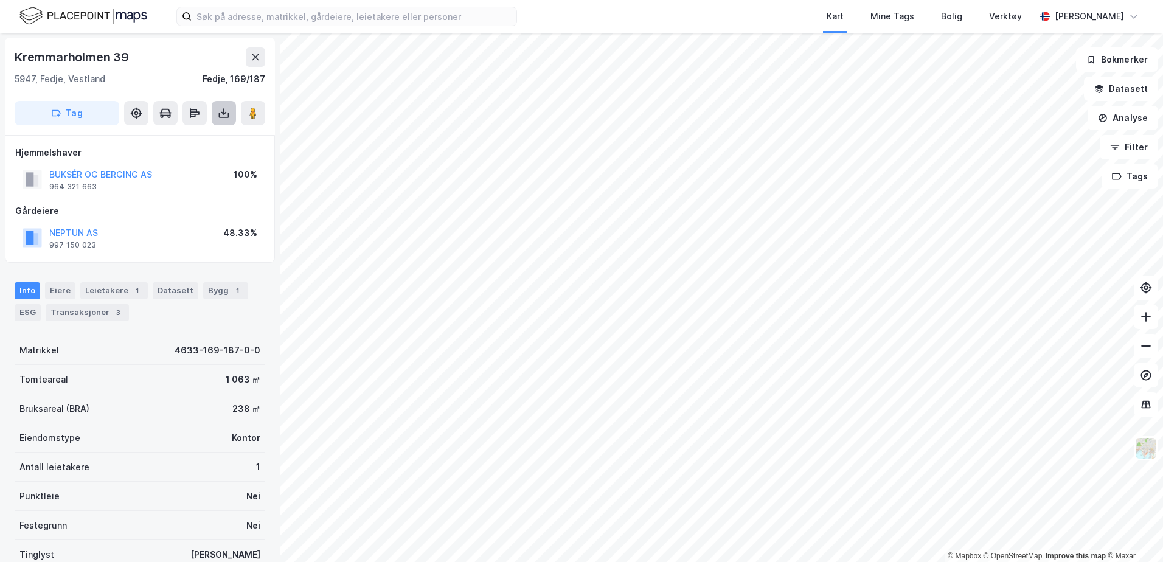
click at [225, 114] on icon at bounding box center [224, 113] width 12 height 12
click at [193, 135] on div "Last ned grunnbok" at bounding box center [163, 138] width 71 height 10
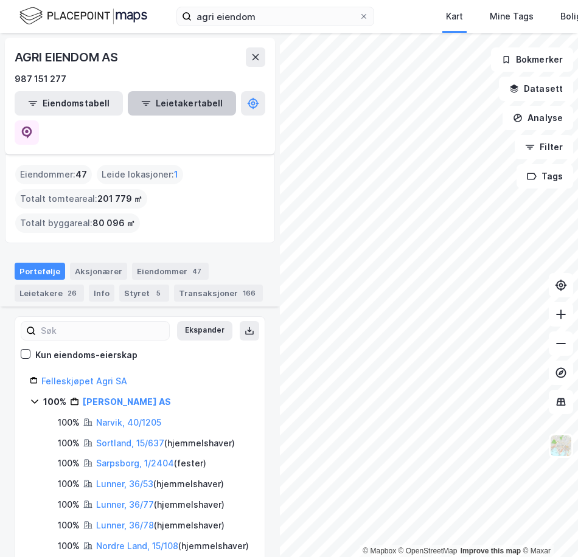
scroll to position [4232, 0]
